Goal: Task Accomplishment & Management: Use online tool/utility

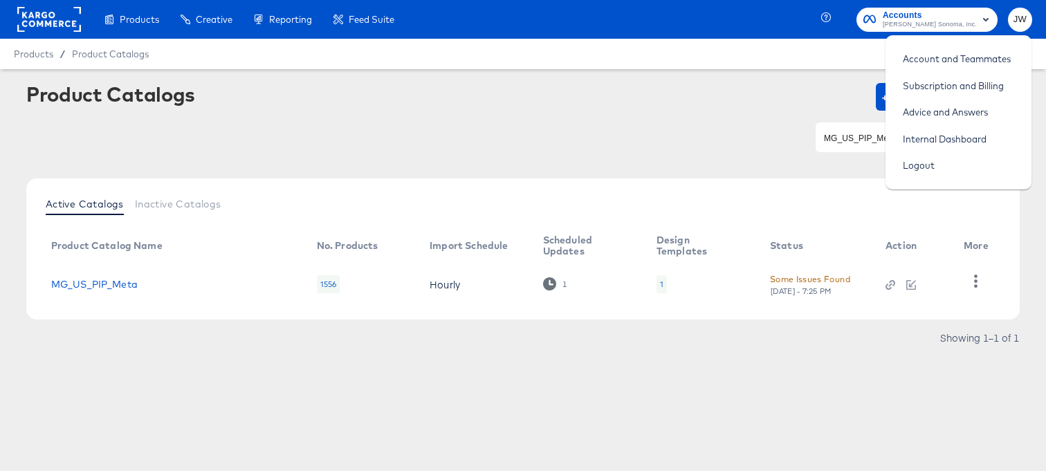
click at [733, 49] on div "Products / Product Catalogs" at bounding box center [523, 54] width 1046 height 30
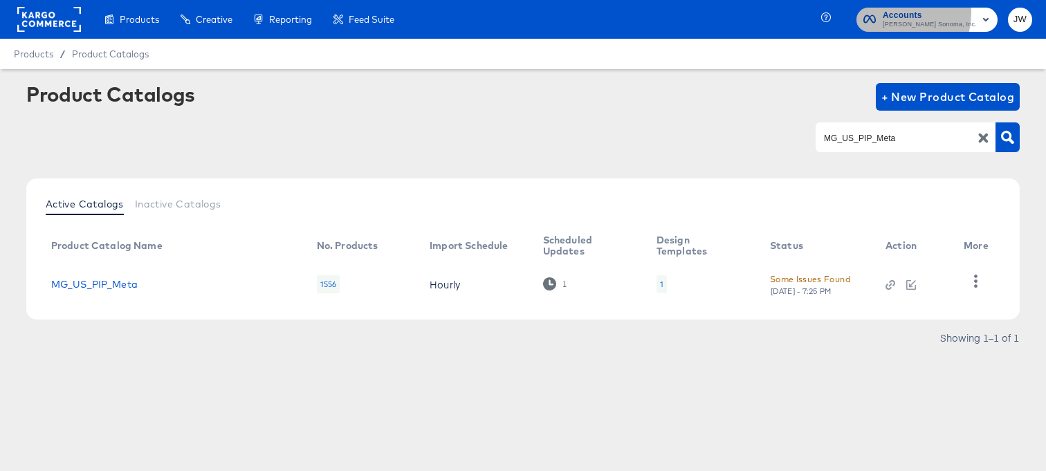
click at [910, 11] on span "Accounts Williams Sonoma, Inc." at bounding box center [926, 19] width 127 height 22
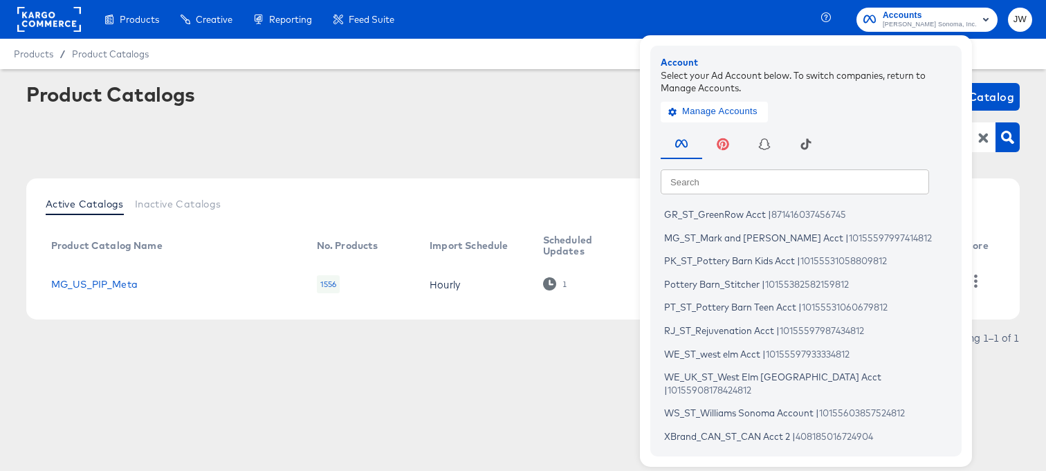
click at [47, 15] on rect at bounding box center [49, 19] width 64 height 25
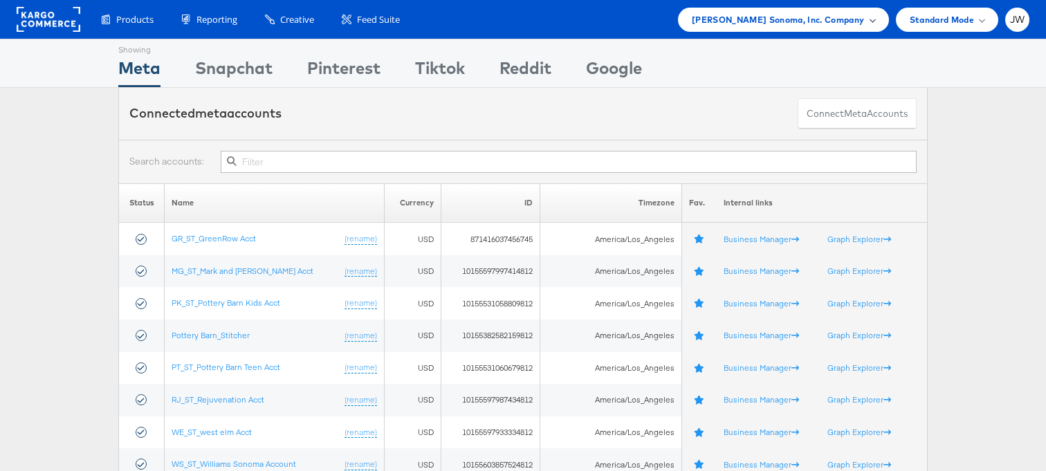
click at [788, 26] on span "[PERSON_NAME] Sonoma, Inc. Company" at bounding box center [778, 19] width 173 height 15
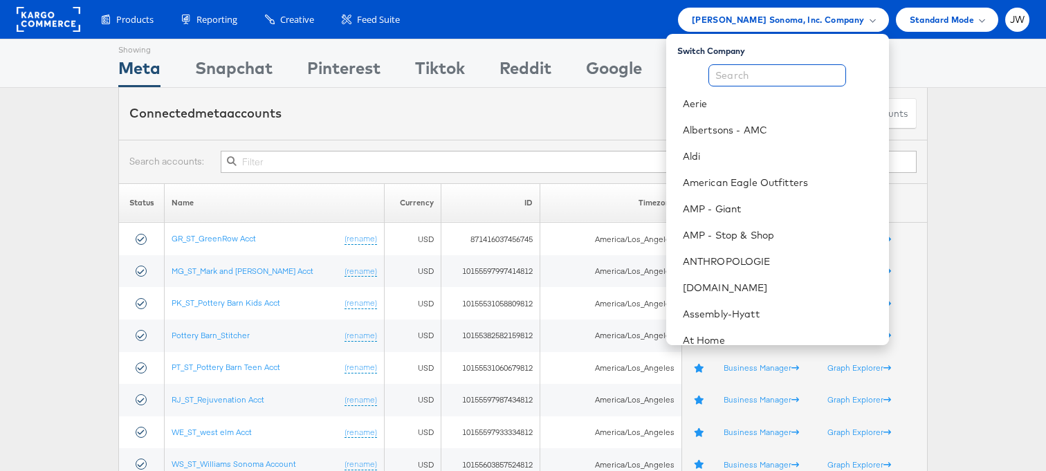
click at [806, 71] on input "text" at bounding box center [777, 75] width 138 height 22
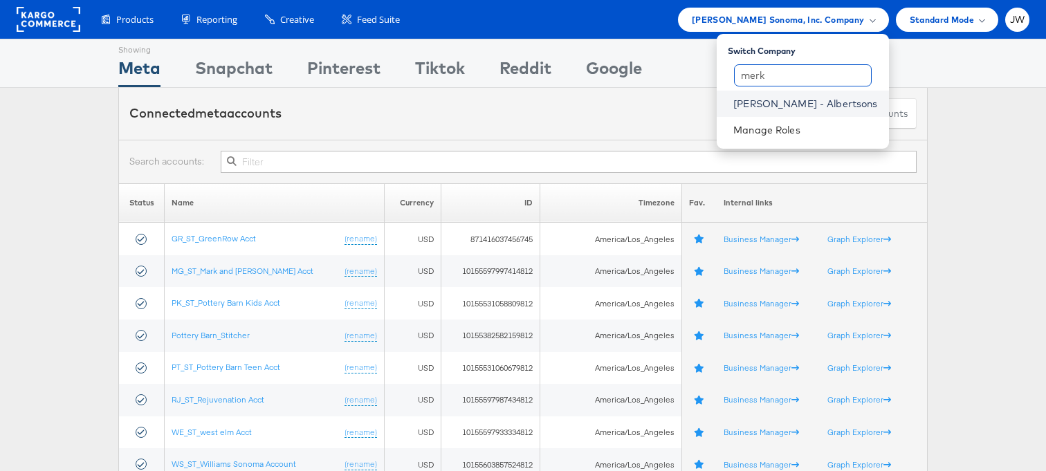
type input "merk"
click at [818, 105] on link "[PERSON_NAME] - Albertsons" at bounding box center [805, 104] width 144 height 14
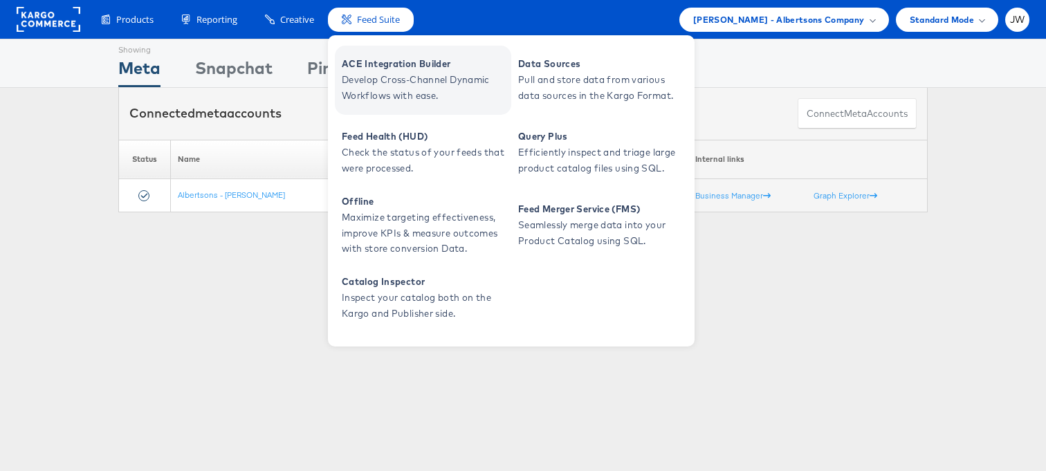
click at [364, 66] on span "ACE Integration Builder" at bounding box center [425, 64] width 166 height 16
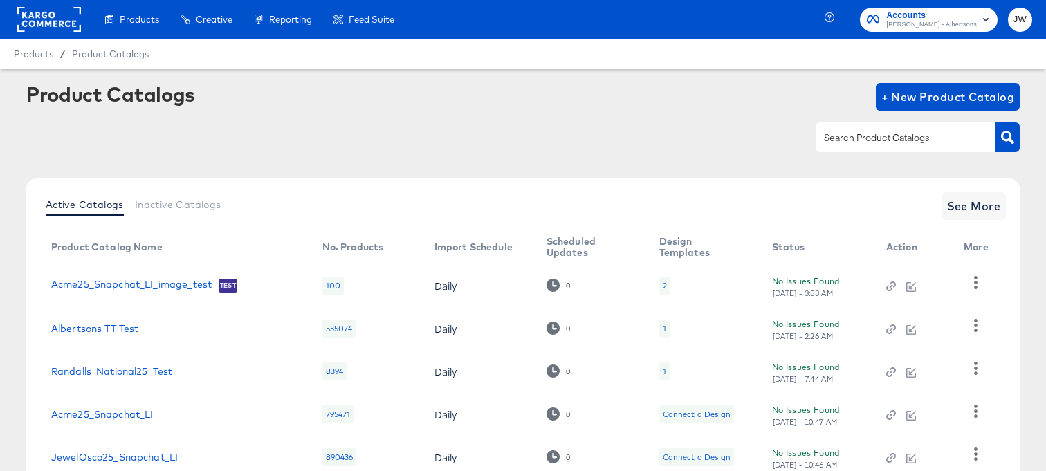
scroll to position [99, 0]
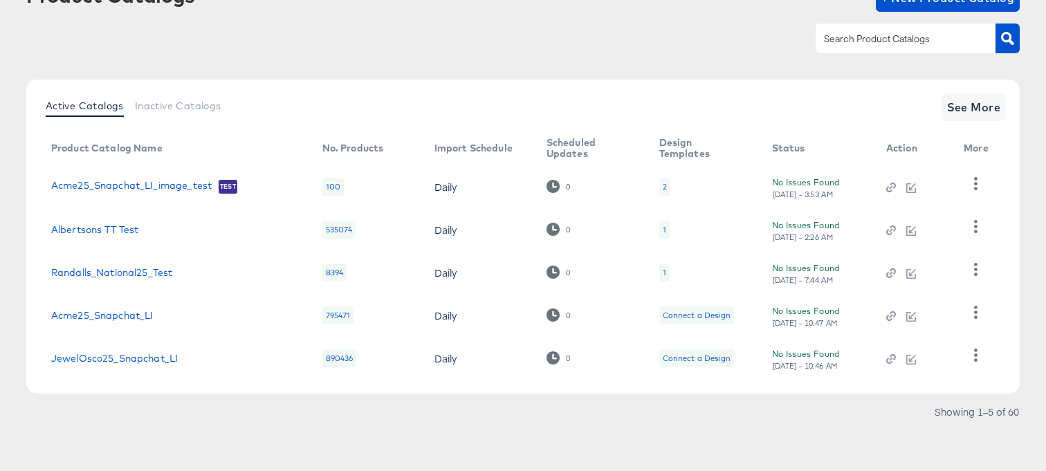
click at [981, 123] on div "Active Catalogs Inactive Catalogs See More Product Catalog Name No. Products Im…" at bounding box center [522, 237] width 993 height 314
click at [982, 98] on span "See More" at bounding box center [974, 107] width 54 height 19
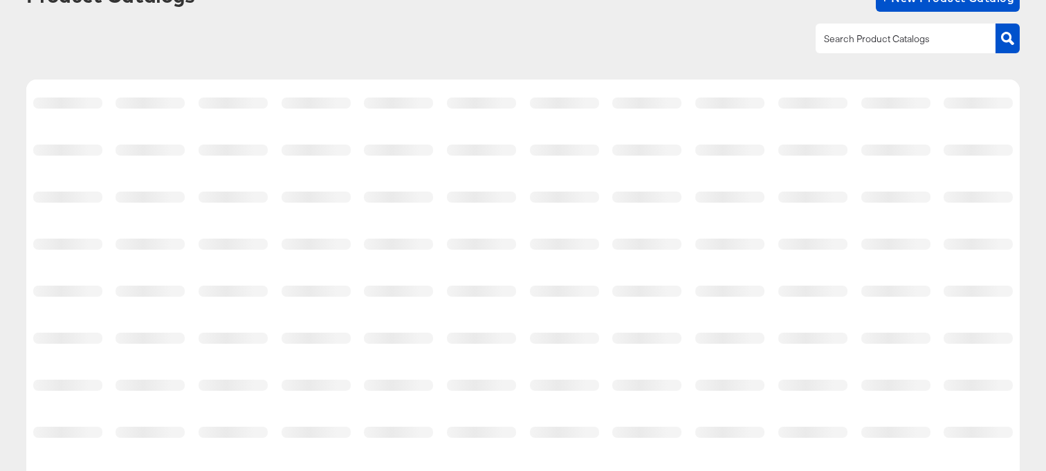
scroll to position [313, 0]
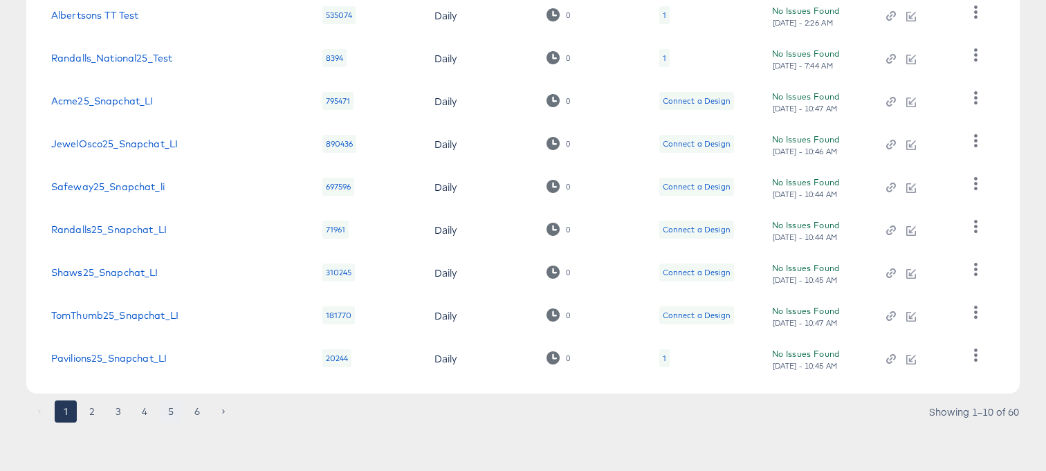
click at [174, 415] on button "5" at bounding box center [171, 411] width 22 height 22
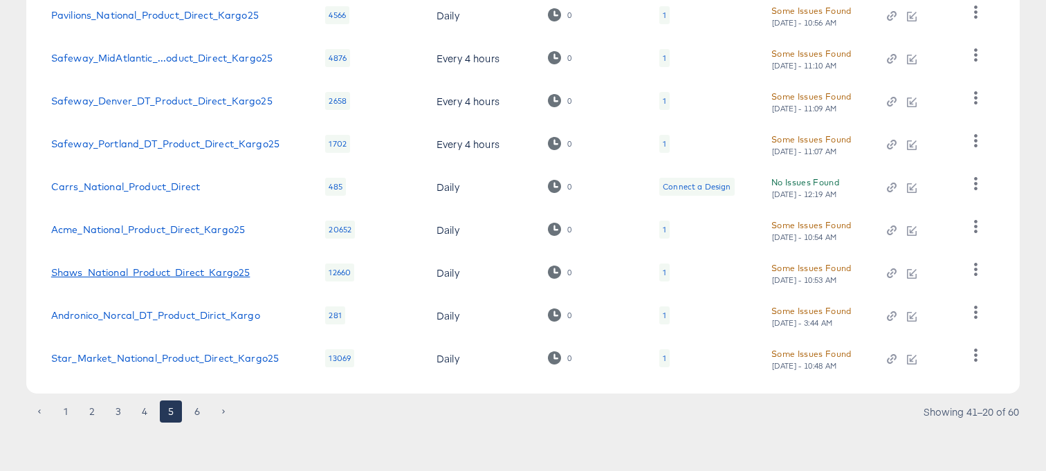
click at [193, 275] on link "Shaws_National_Product_Direct_Kargo25" at bounding box center [150, 272] width 199 height 11
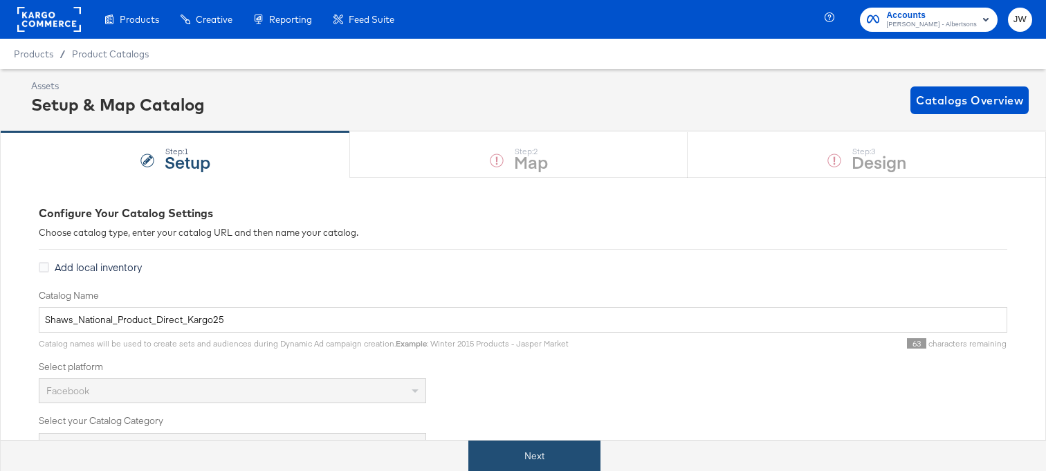
click at [549, 445] on button "Next" at bounding box center [534, 456] width 132 height 31
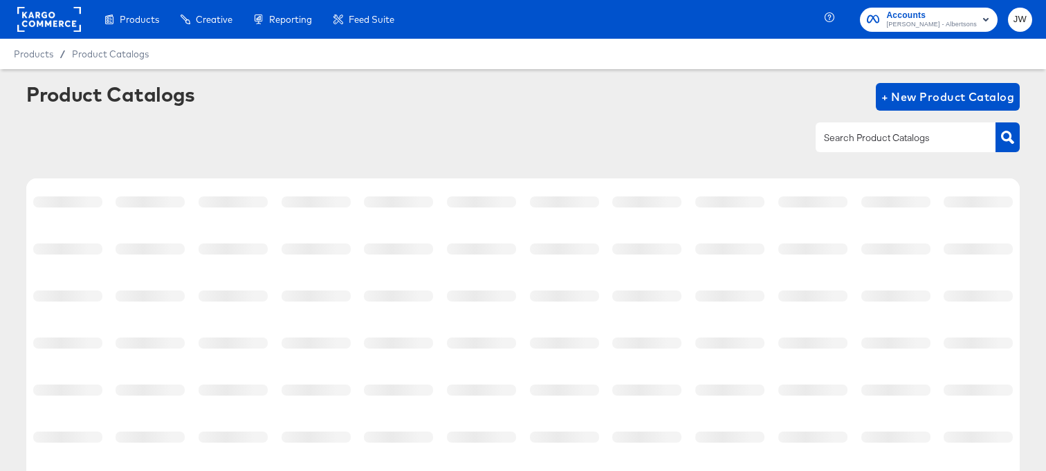
scroll to position [88, 0]
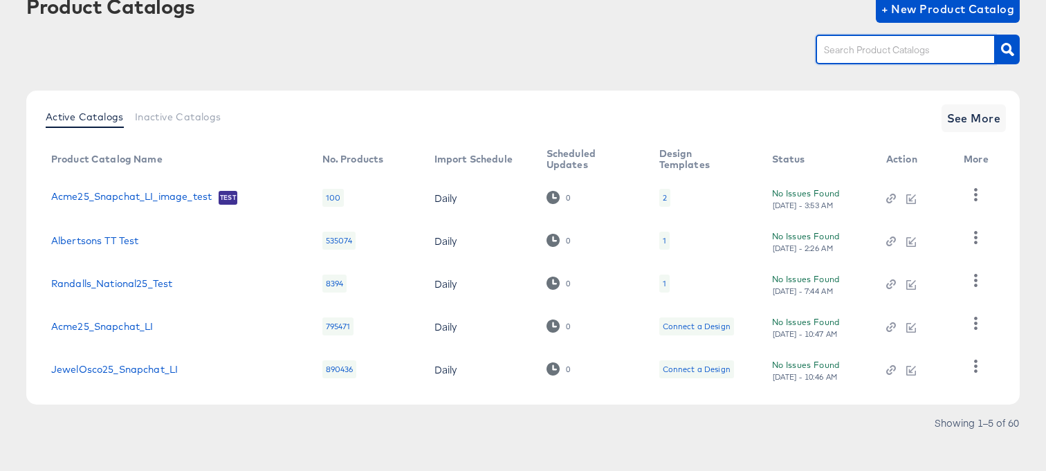
click at [855, 55] on input "text" at bounding box center [894, 50] width 147 height 16
type input "snap"
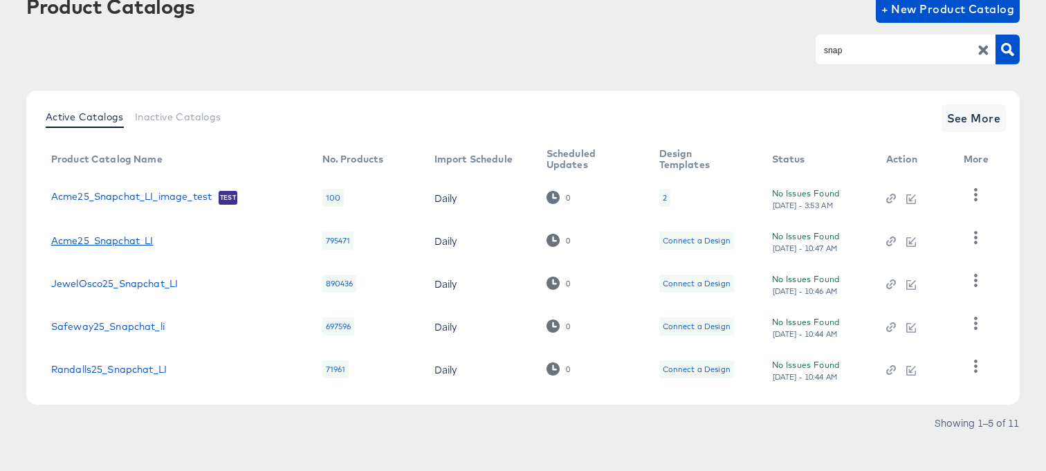
click at [102, 235] on link "Acme25_Snapchat_LI" at bounding box center [102, 240] width 102 height 11
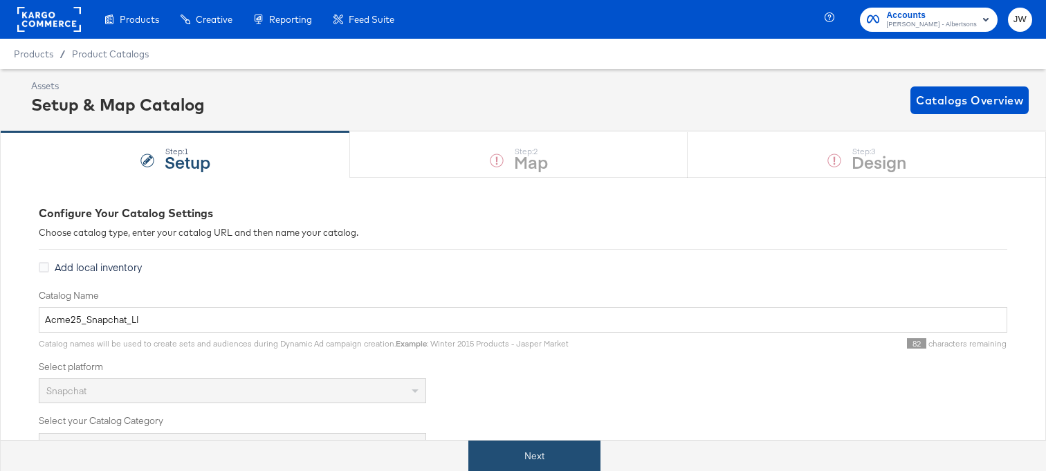
click at [482, 443] on button "Next" at bounding box center [534, 456] width 132 height 31
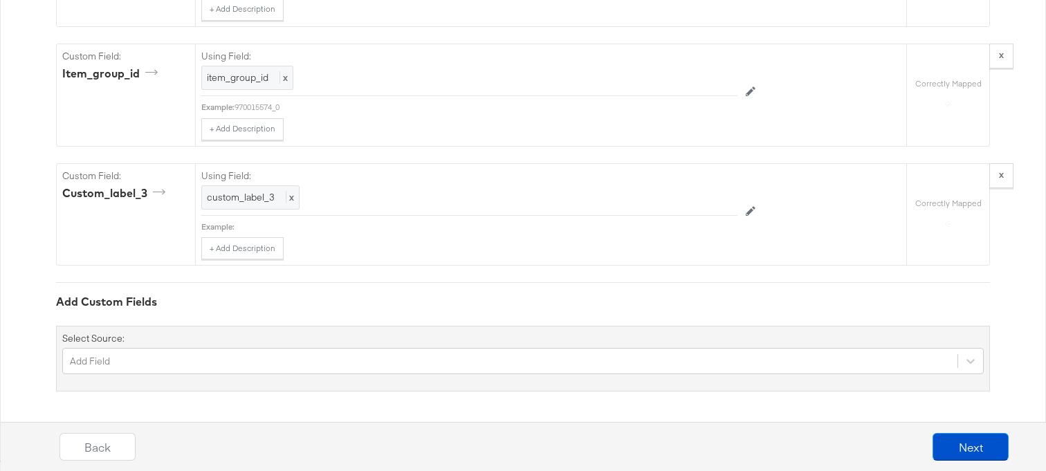
scroll to position [4845, 0]
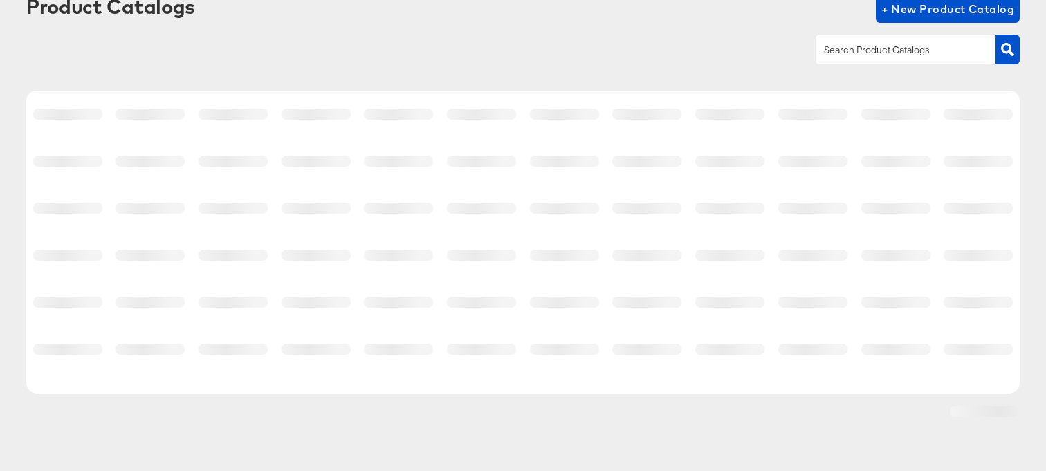
scroll to position [88, 0]
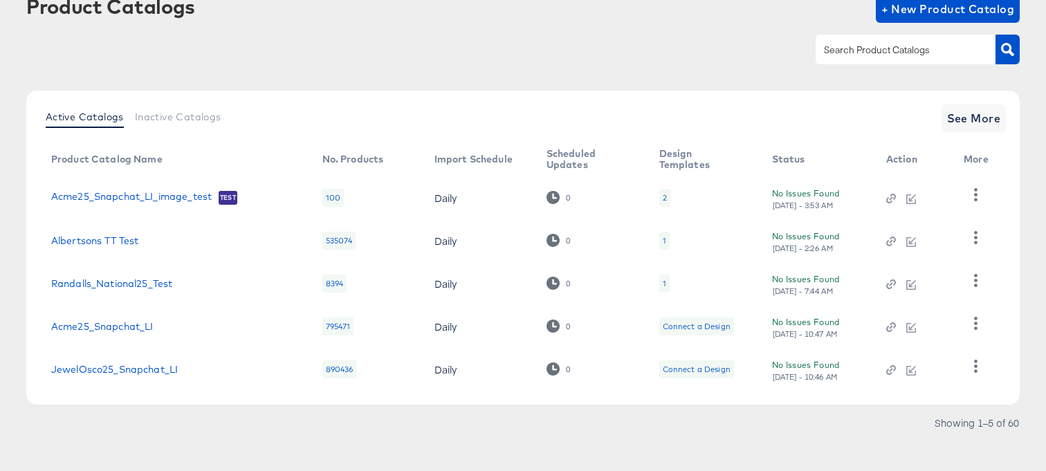
click at [904, 43] on input "text" at bounding box center [894, 50] width 147 height 16
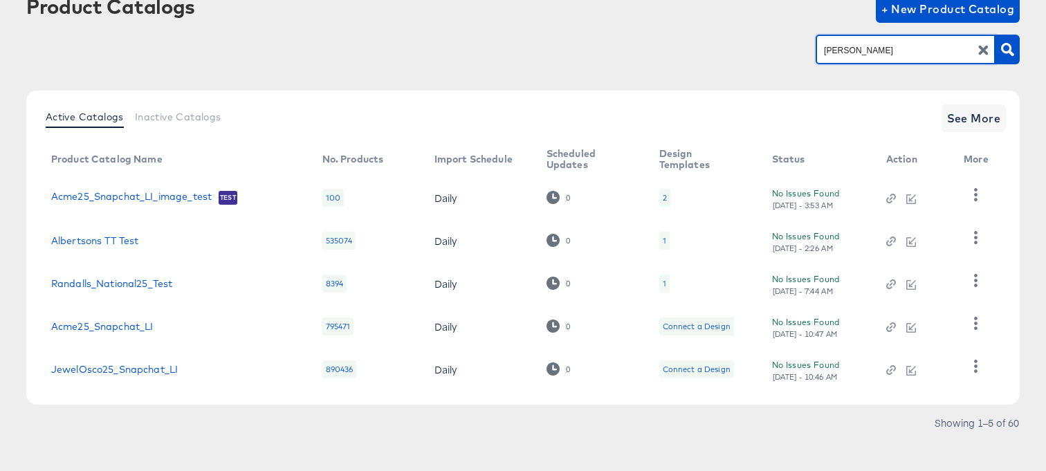
type input "[PERSON_NAME]"
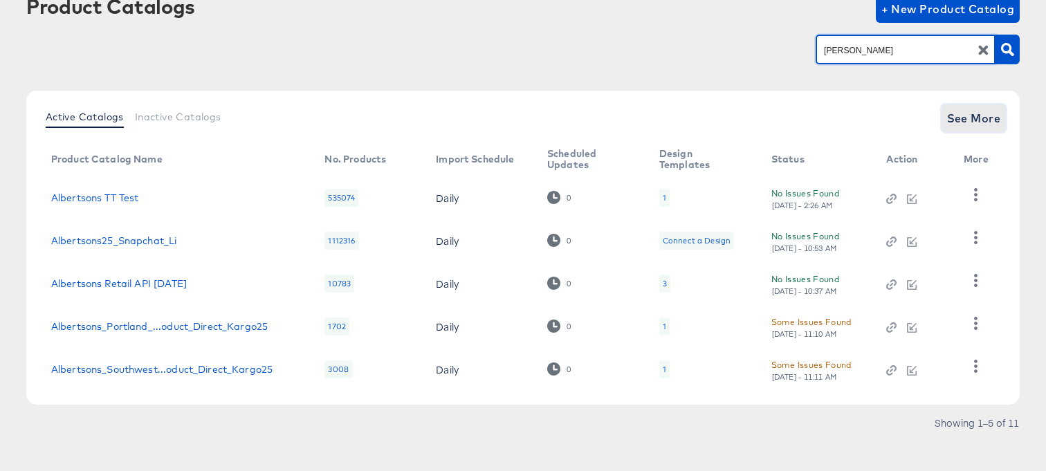
click at [954, 129] on button "See More" at bounding box center [973, 118] width 65 height 28
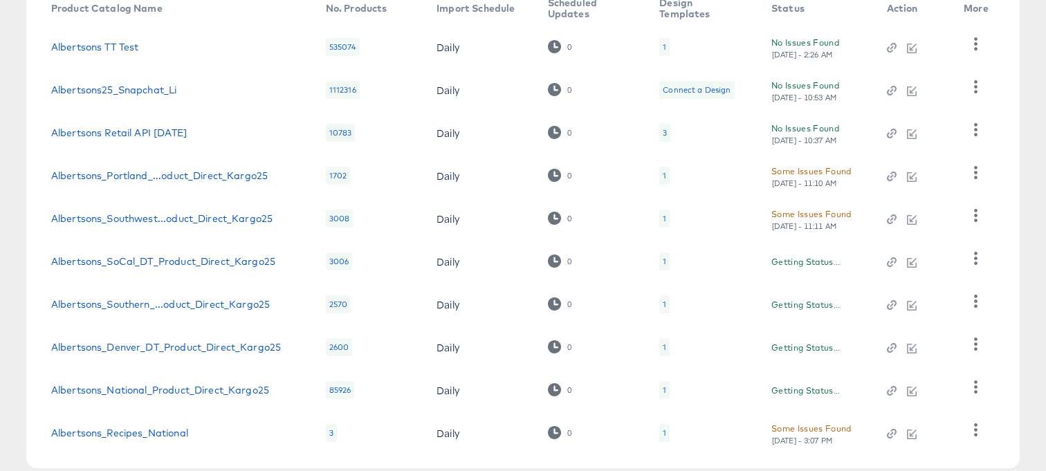
scroll to position [276, 0]
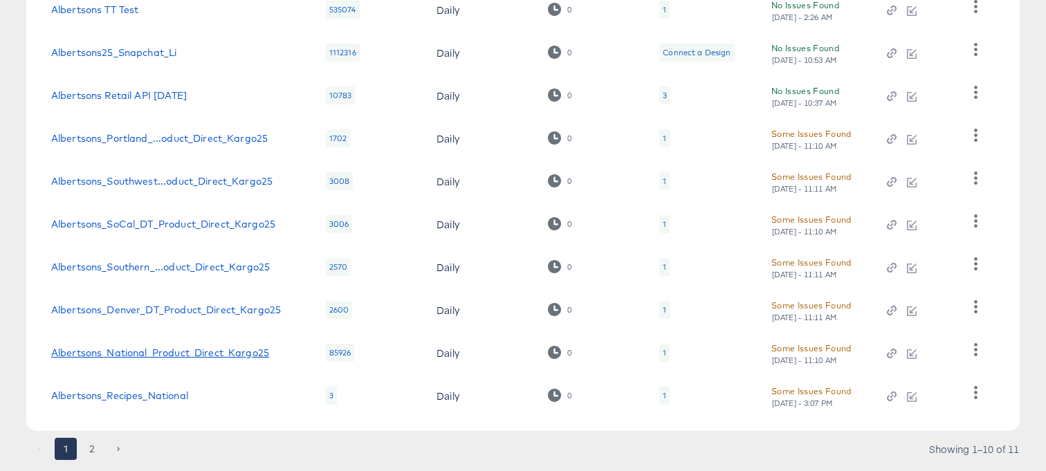
click at [190, 354] on link "Albertsons_National_Product_Direct_Kargo25" at bounding box center [160, 352] width 218 height 11
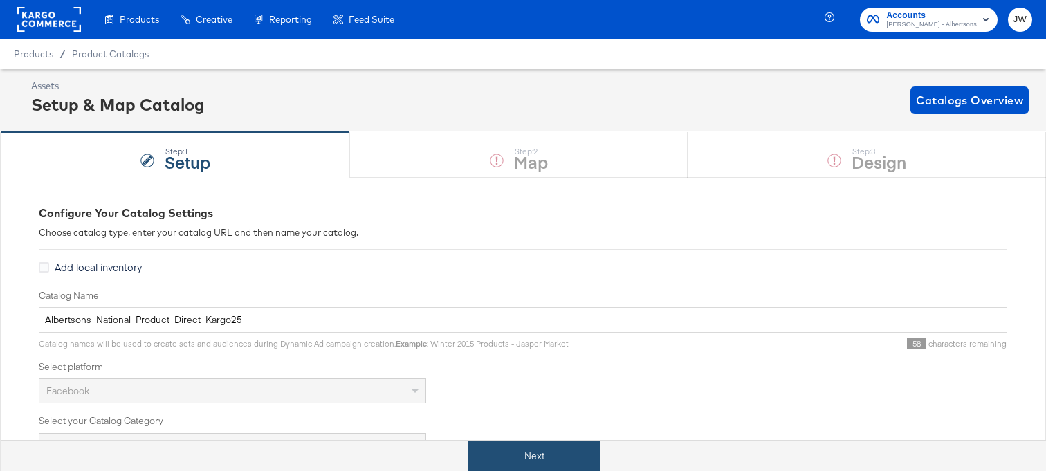
click at [550, 459] on button "Next" at bounding box center [534, 456] width 132 height 31
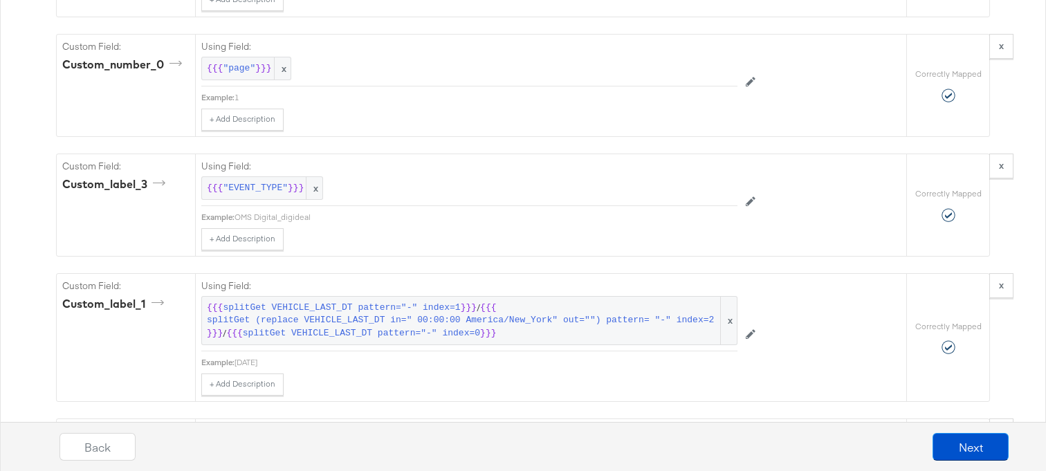
scroll to position [1947, 0]
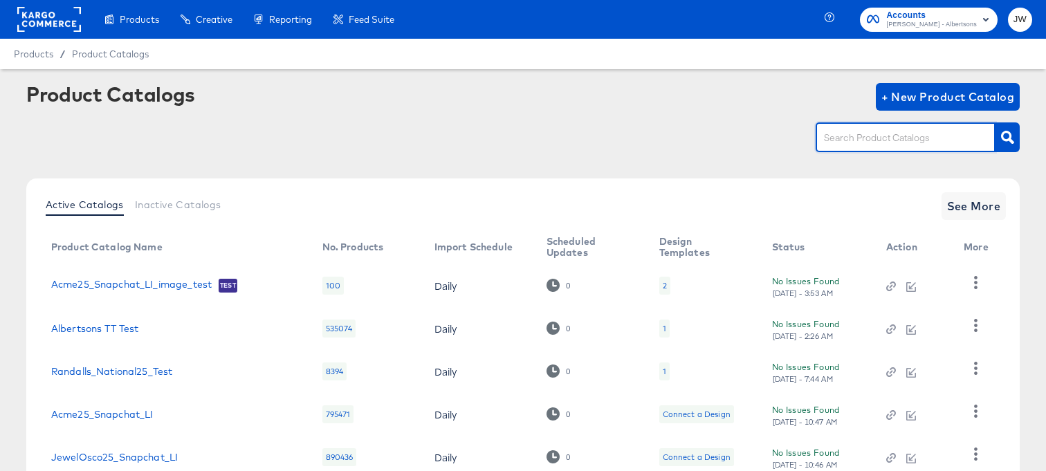
click at [847, 145] on input "text" at bounding box center [894, 138] width 147 height 16
click at [115, 454] on link "JewelOsco25_Snapchat_LI" at bounding box center [114, 457] width 127 height 11
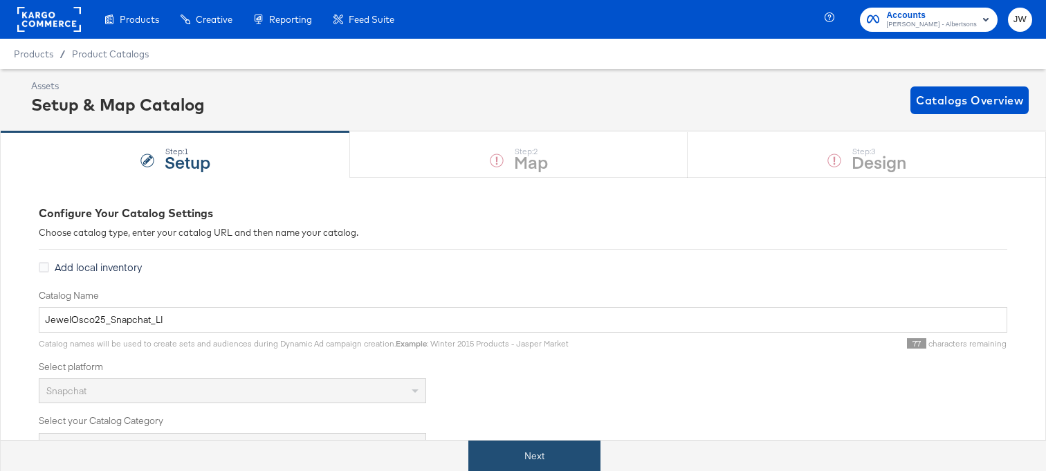
click at [501, 465] on button "Next" at bounding box center [534, 456] width 132 height 31
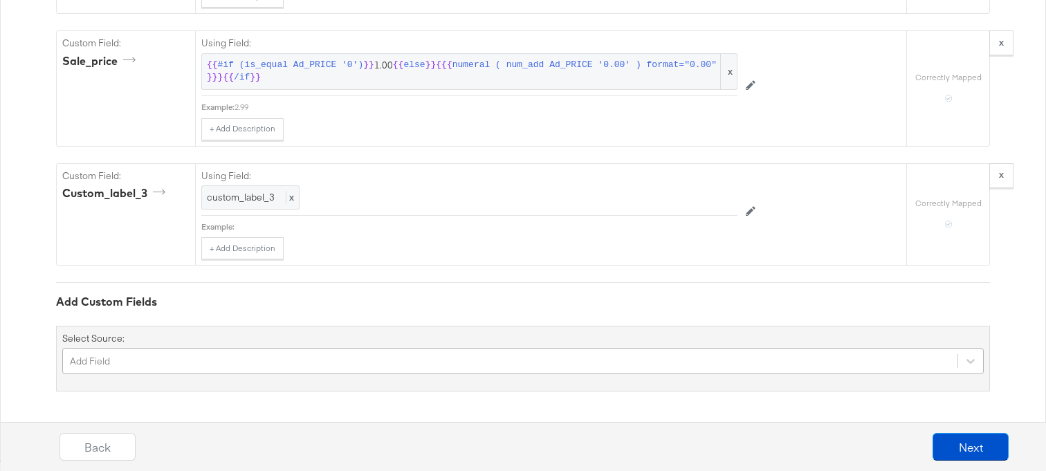
click at [117, 367] on div "Add Field" at bounding box center [522, 361] width 921 height 26
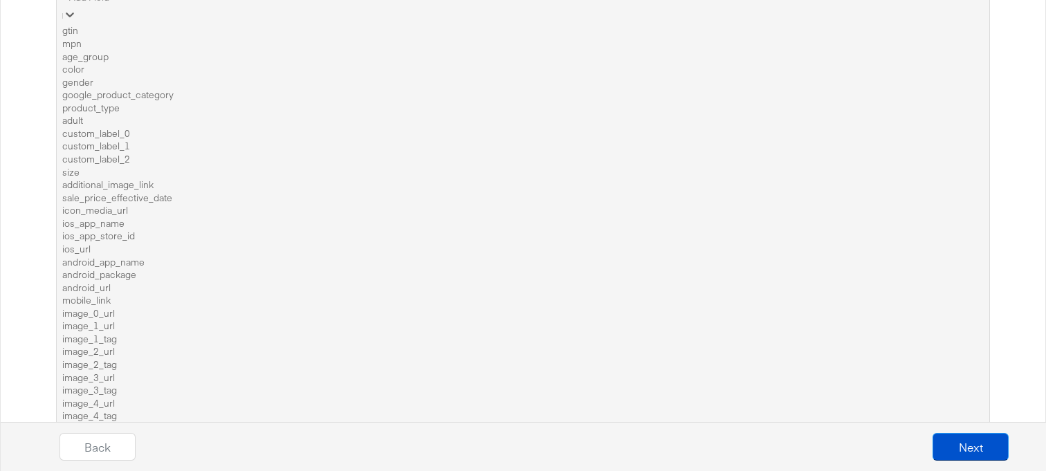
click at [116, 89] on div "gender" at bounding box center [522, 82] width 921 height 13
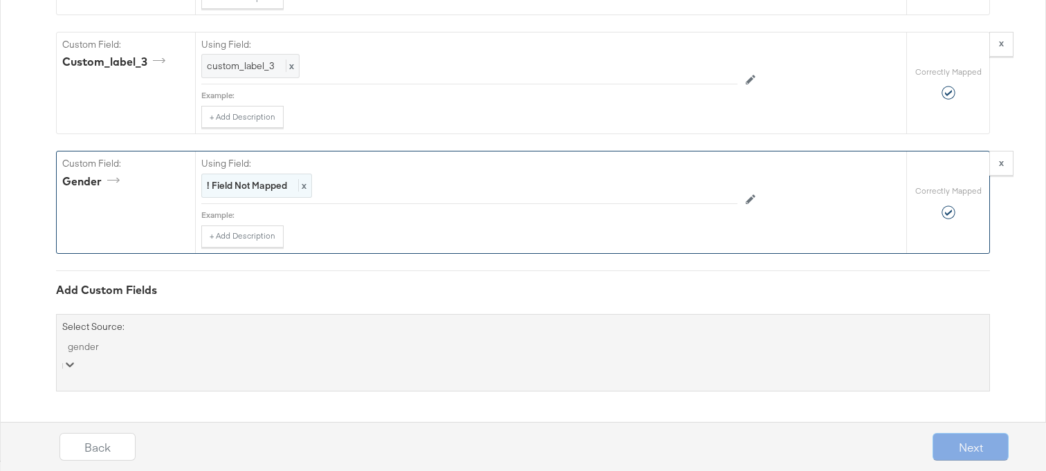
click at [261, 192] on strong "! Field Not Mapped" at bounding box center [247, 185] width 80 height 12
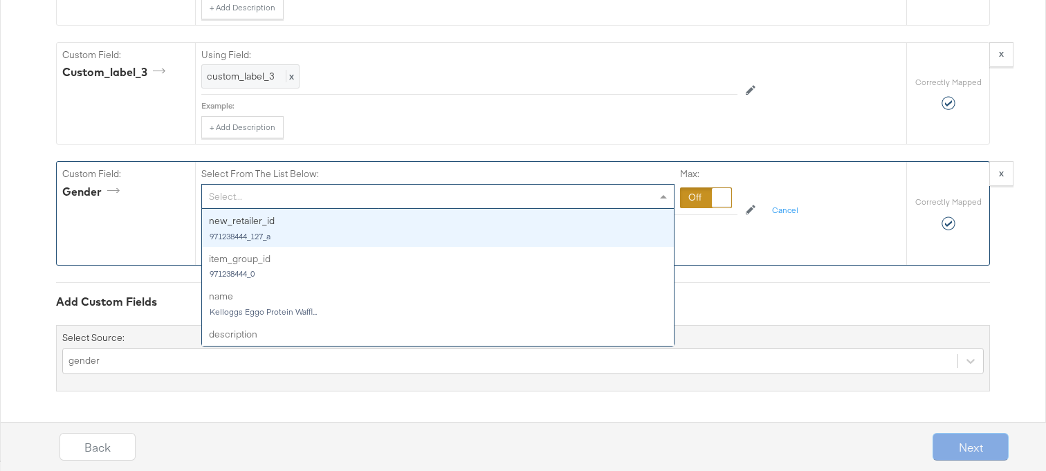
click at [261, 208] on div "Select..." at bounding box center [438, 197] width 472 height 24
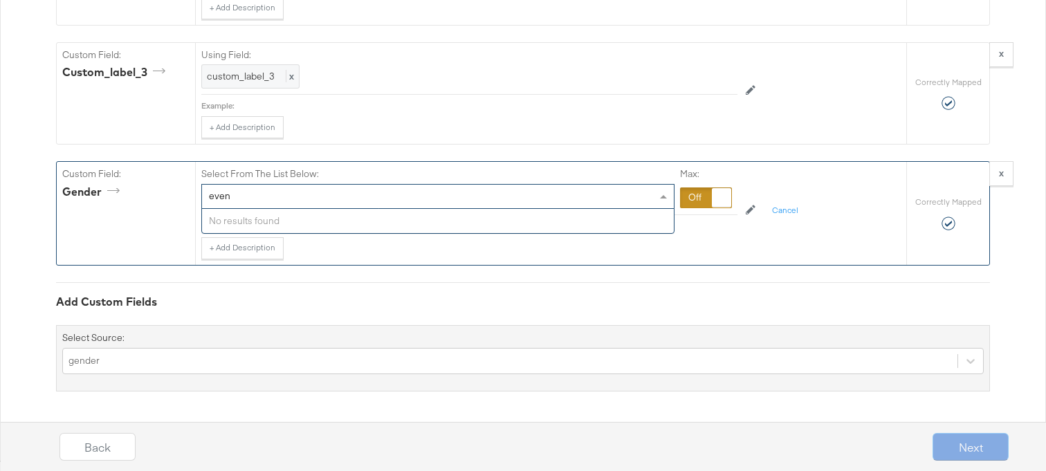
type input "event"
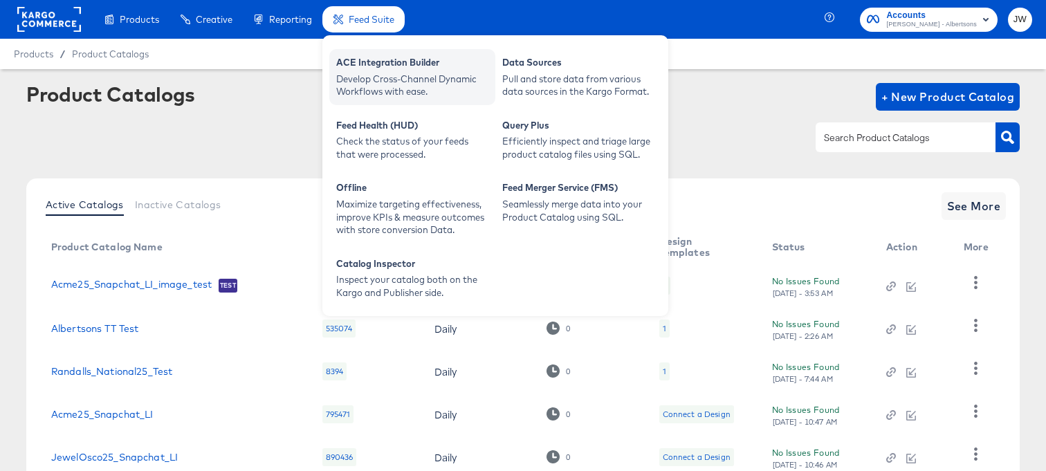
click at [375, 64] on div "ACE Integration Builder" at bounding box center [412, 64] width 152 height 17
